Goal: Task Accomplishment & Management: Manage account settings

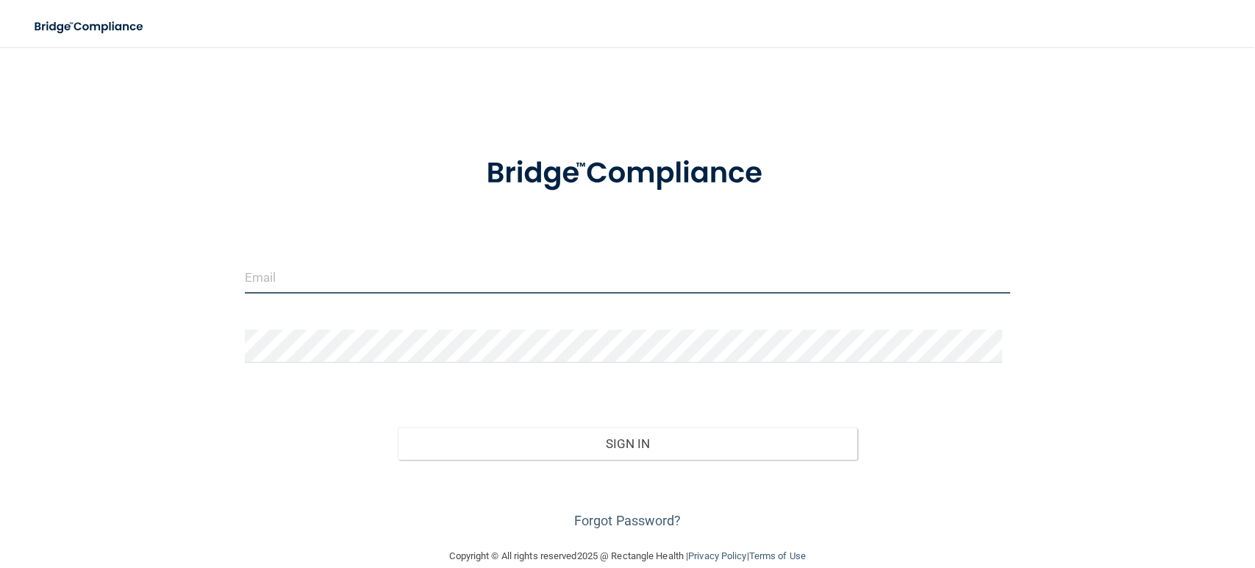
type input "mfennell@rectanglehealth.com"
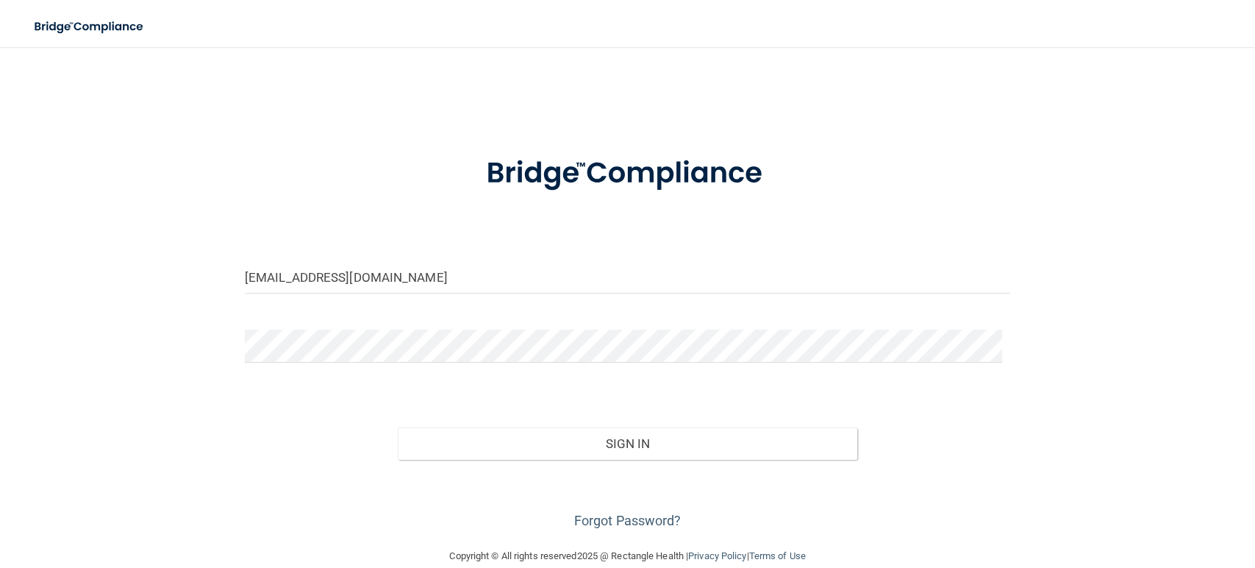
click at [545, 425] on div "Sign In" at bounding box center [628, 429] width 788 height 62
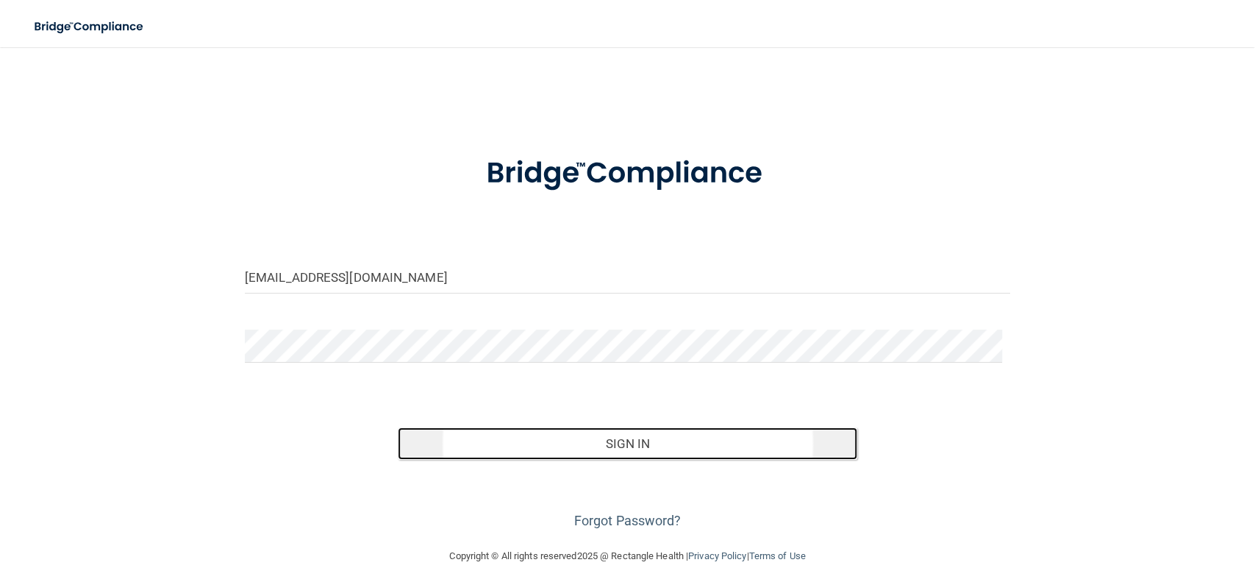
click at [555, 447] on button "Sign In" at bounding box center [628, 443] width 460 height 32
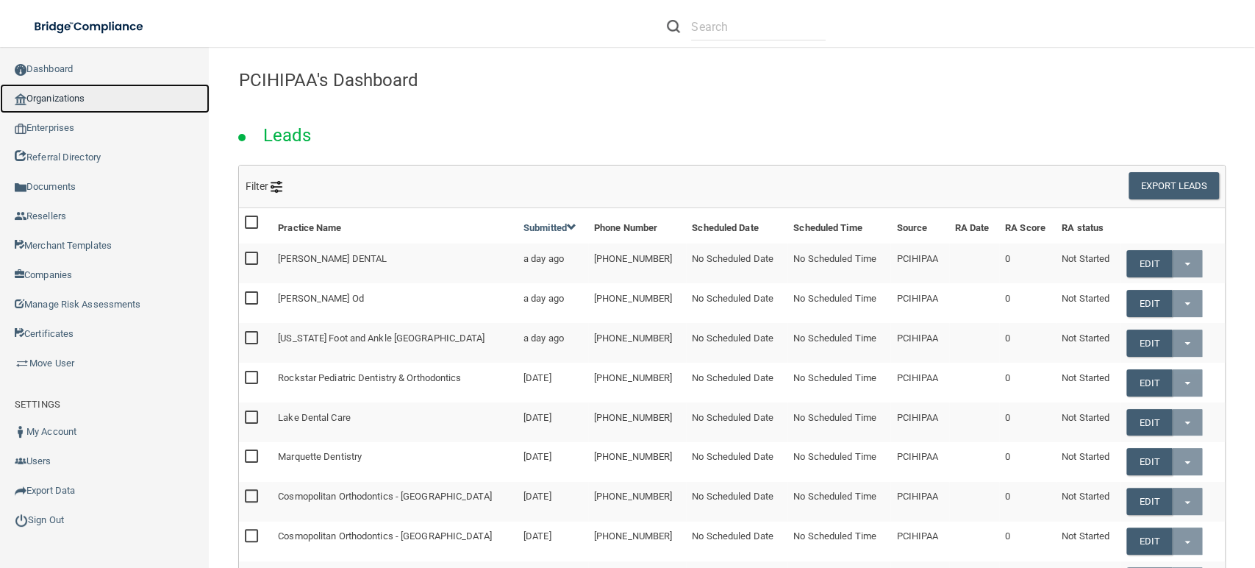
click at [43, 99] on link "Organizations" at bounding box center [105, 98] width 210 height 29
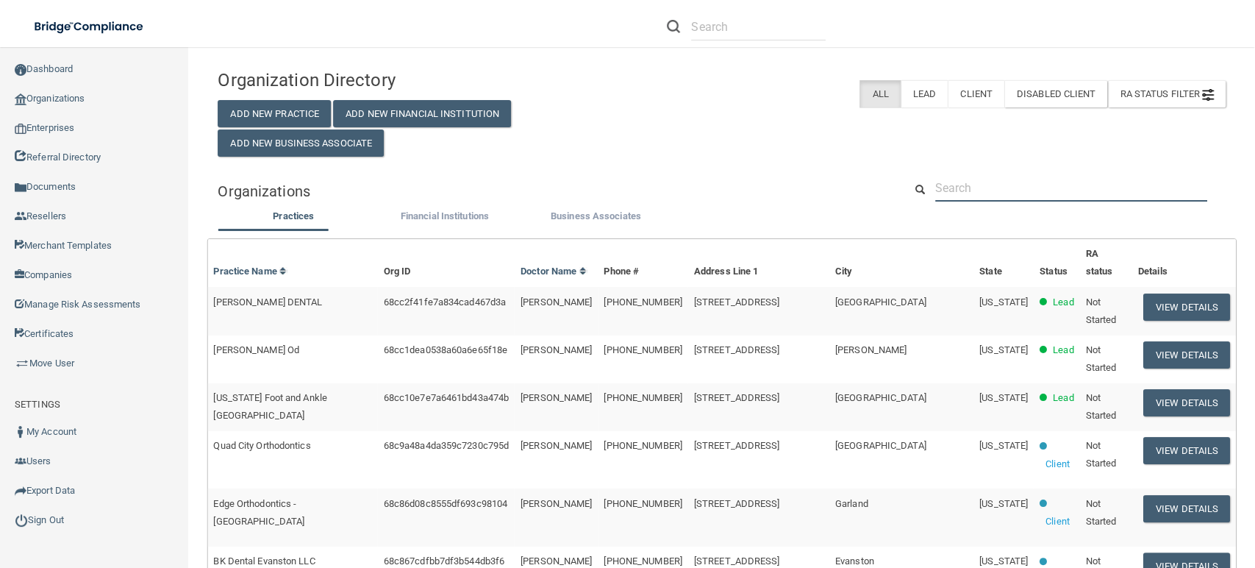
click at [959, 190] on input "text" at bounding box center [1072, 187] width 272 height 27
type input "test -"
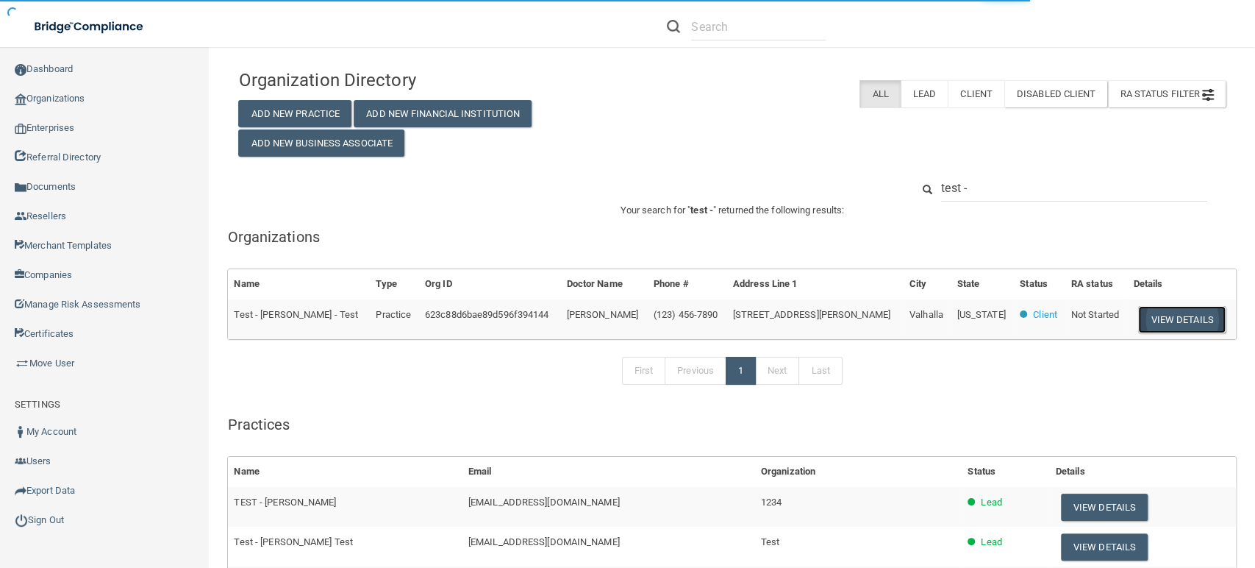
click at [1183, 317] on button "View Details" at bounding box center [1182, 319] width 87 height 27
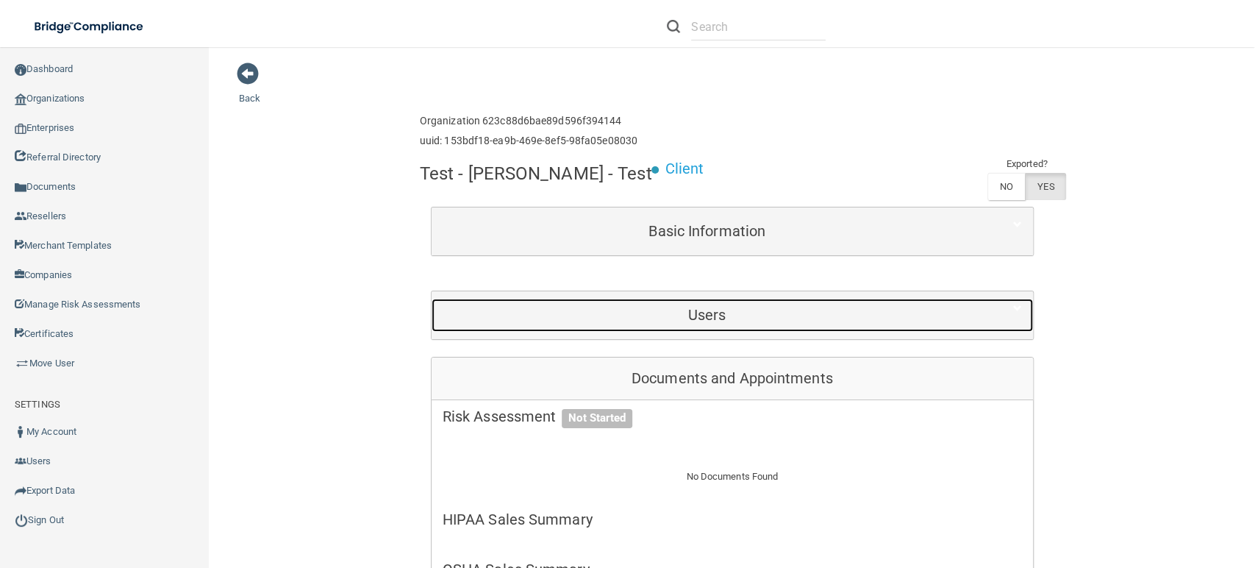
click at [631, 323] on h5 "Users" at bounding box center [708, 315] width 530 height 16
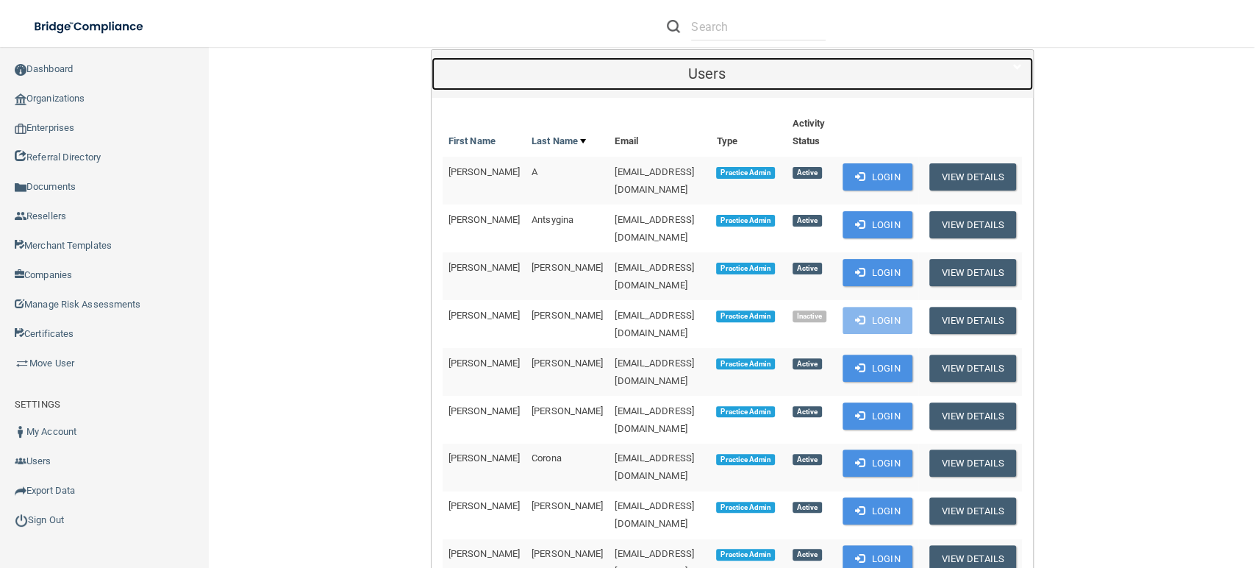
scroll to position [397, 0]
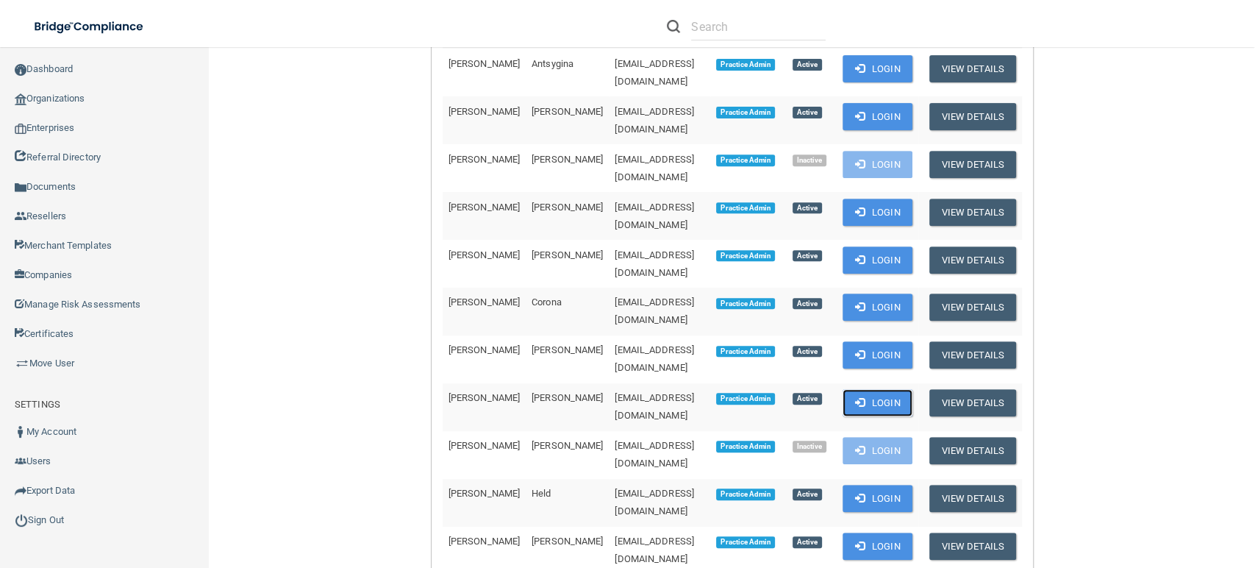
click at [869, 389] on button "Login" at bounding box center [878, 402] width 70 height 27
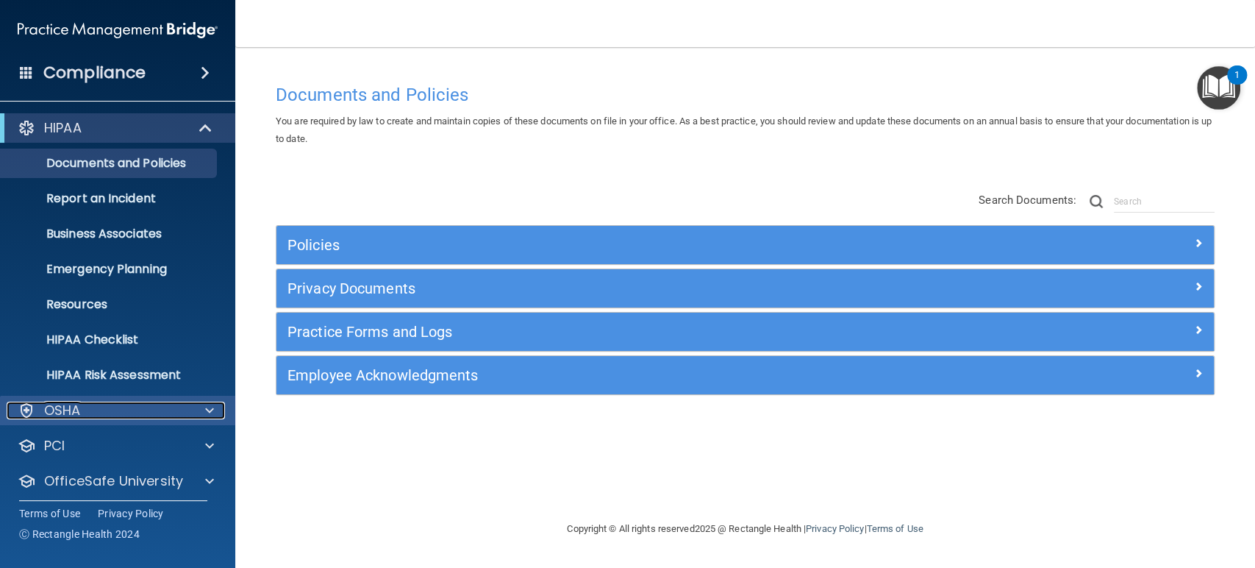
click at [160, 416] on div "OSHA" at bounding box center [98, 411] width 182 height 18
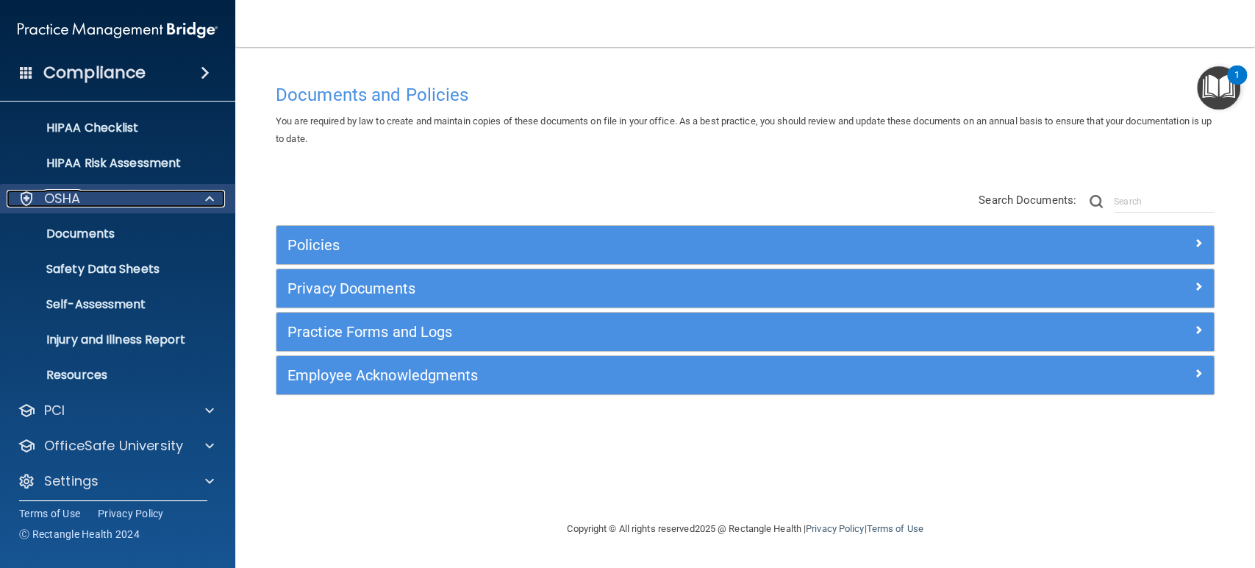
scroll to position [218, 0]
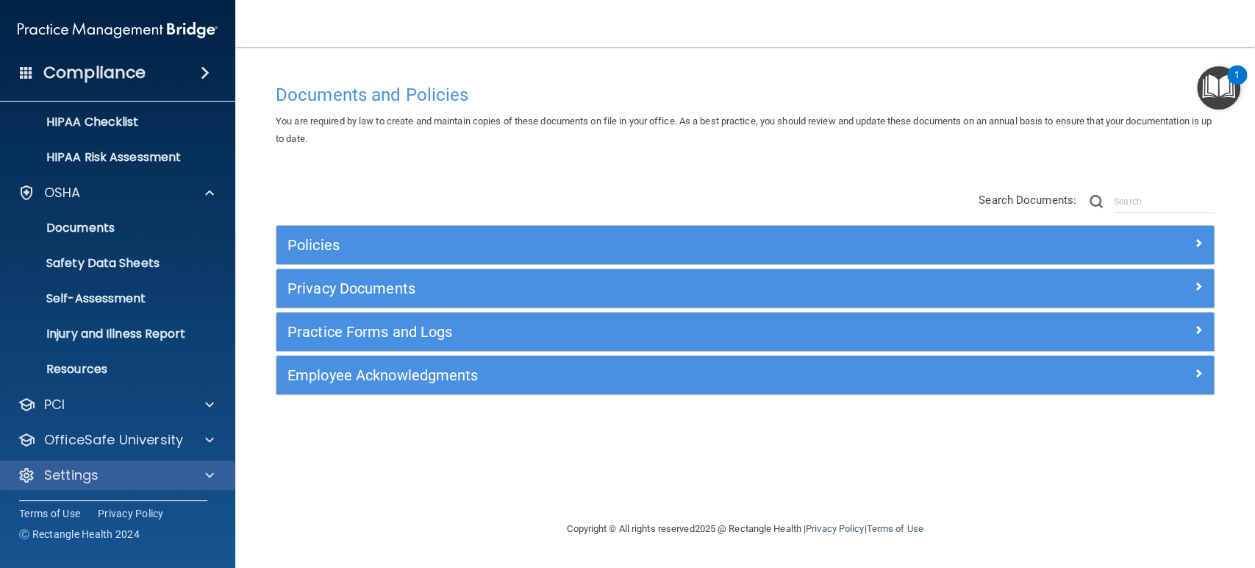
click at [94, 483] on div "Settings" at bounding box center [118, 474] width 236 height 29
click at [193, 479] on div at bounding box center [207, 475] width 37 height 18
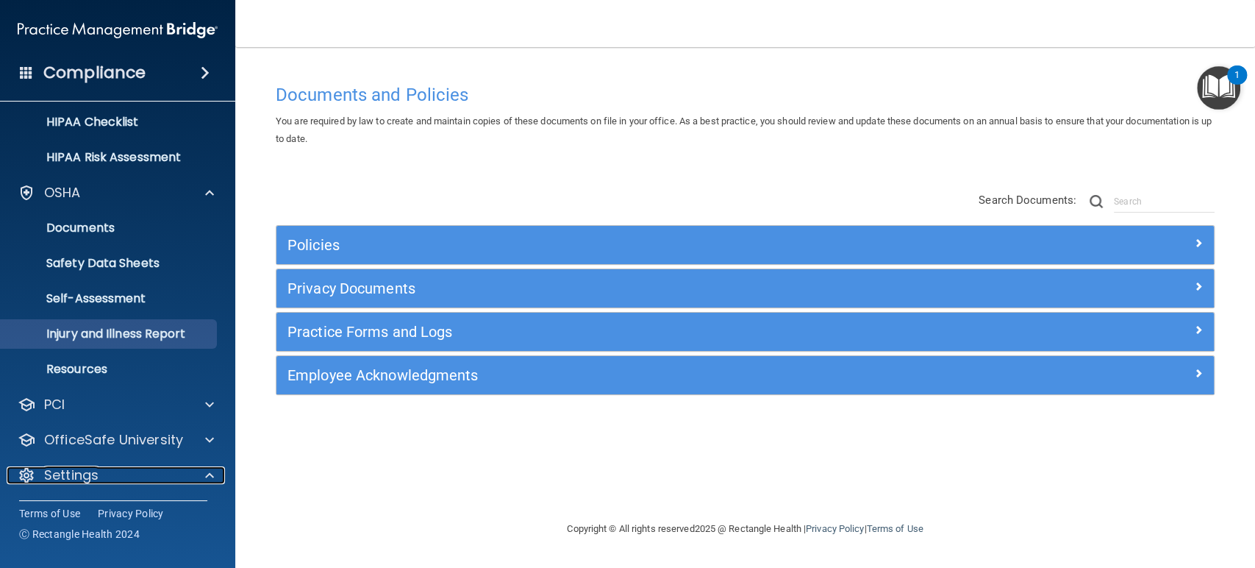
scroll to position [359, 0]
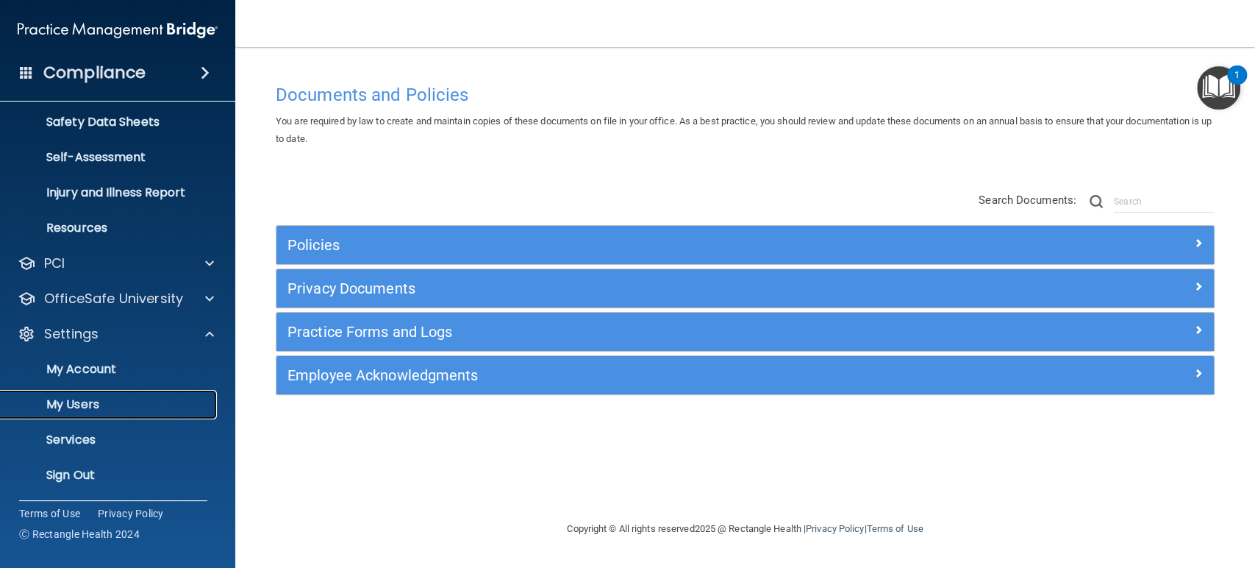
click at [93, 405] on p "My Users" at bounding box center [110, 404] width 201 height 15
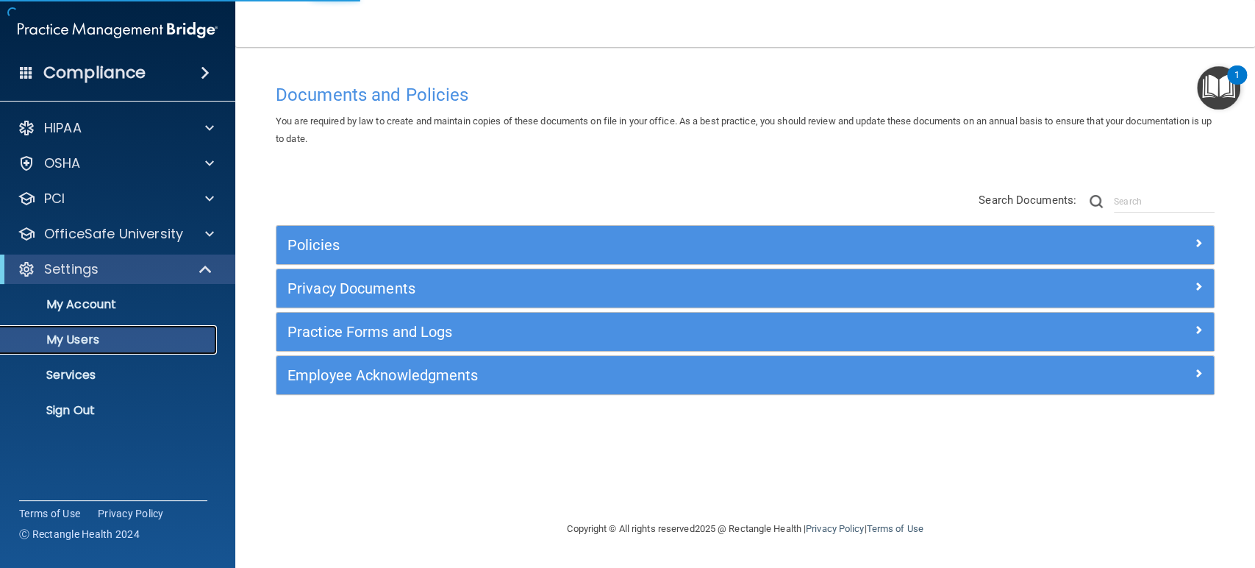
select select "20"
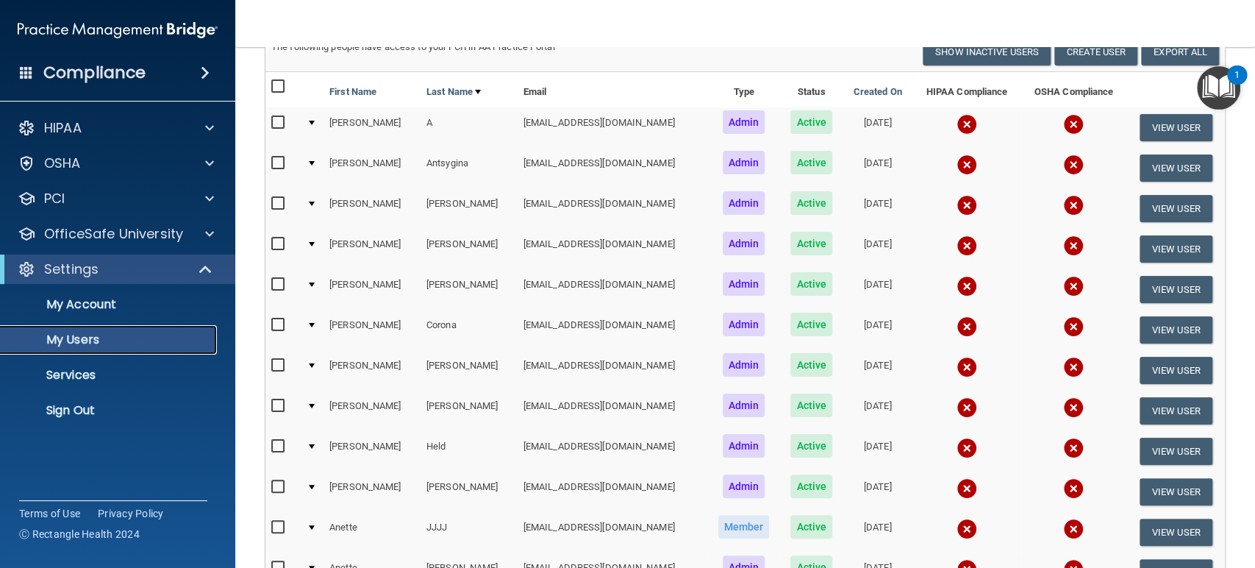
scroll to position [157, 0]
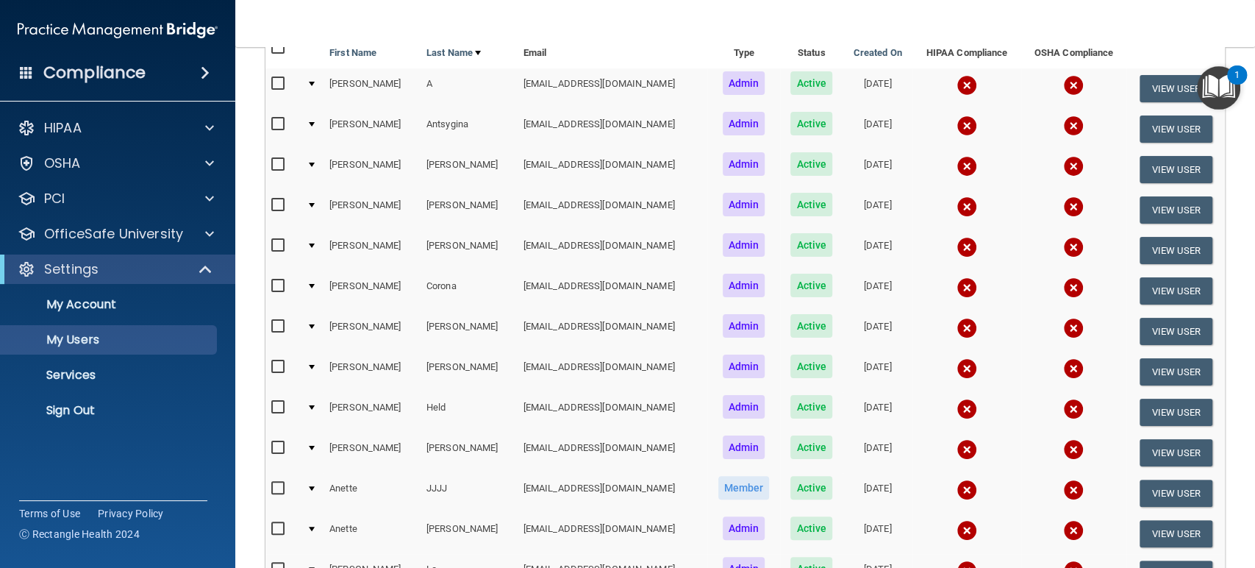
click at [275, 365] on input "checkbox" at bounding box center [279, 367] width 17 height 12
checkbox input "true"
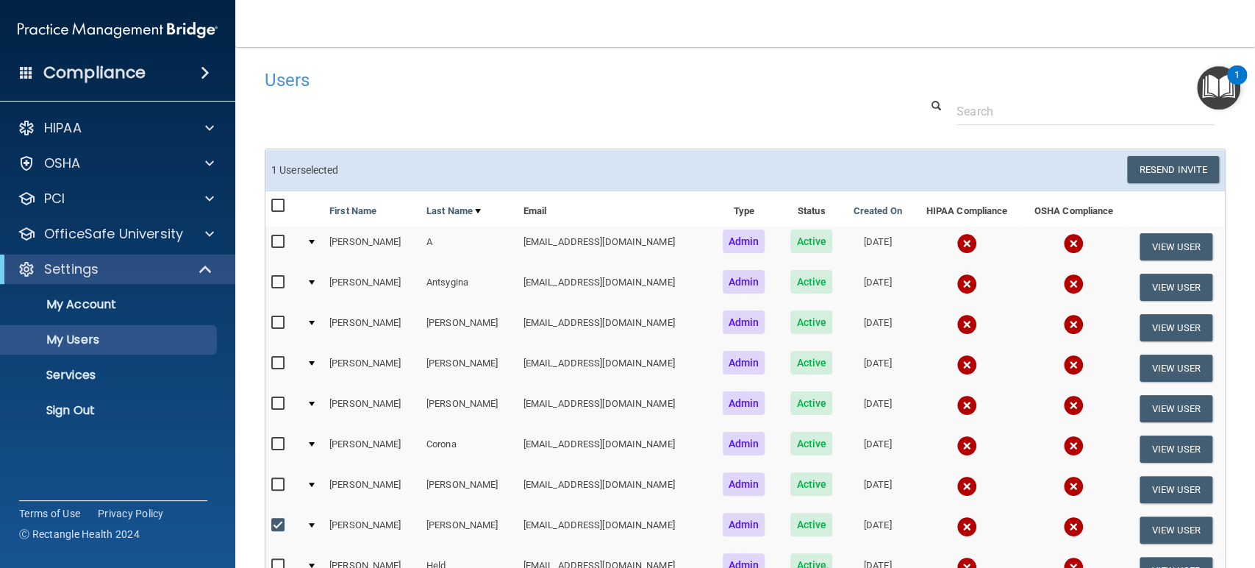
click at [1155, 188] on td "1 User selected Resend Invite Export All Create User Show Inactive Users" at bounding box center [746, 170] width 960 height 40
click at [1158, 176] on button "Resend Invite" at bounding box center [1173, 169] width 92 height 27
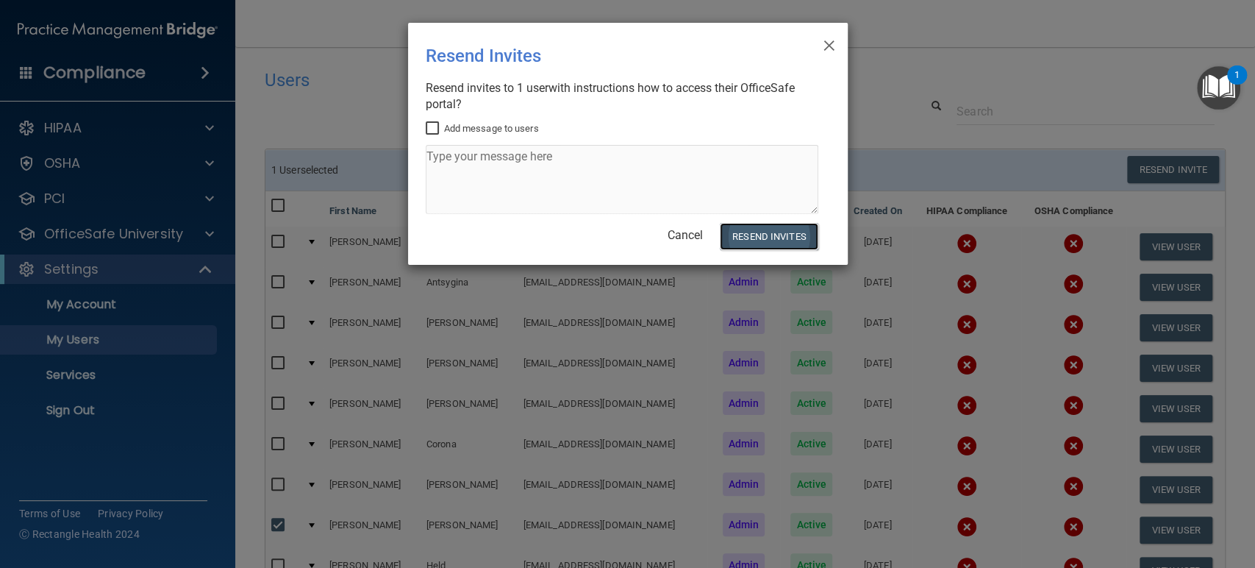
click at [783, 230] on button "Resend Invites" at bounding box center [769, 236] width 98 height 27
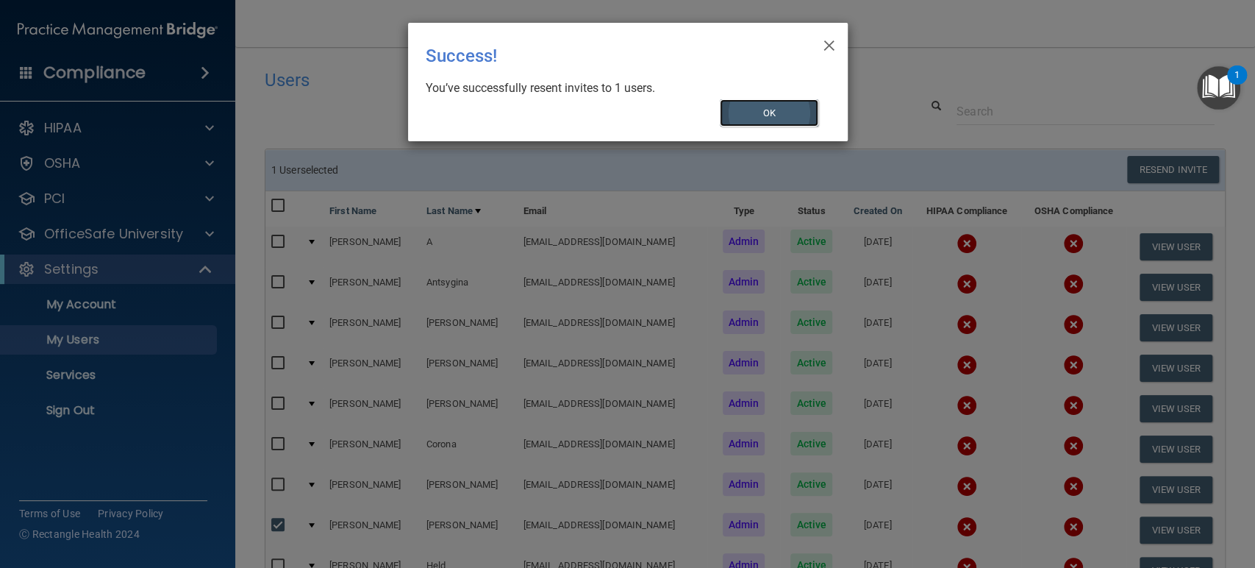
click at [769, 106] on button "OK" at bounding box center [769, 112] width 99 height 27
